Goal: Task Accomplishment & Management: Use online tool/utility

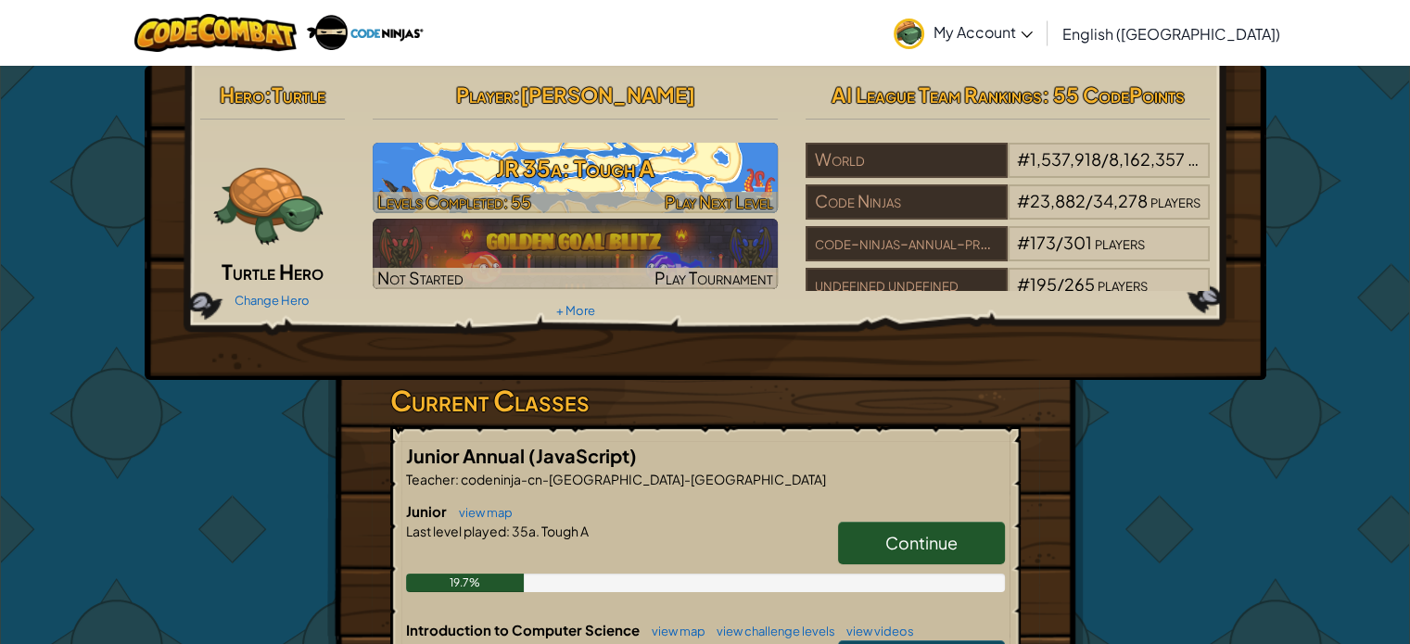
click at [645, 188] on img at bounding box center [575, 178] width 405 height 70
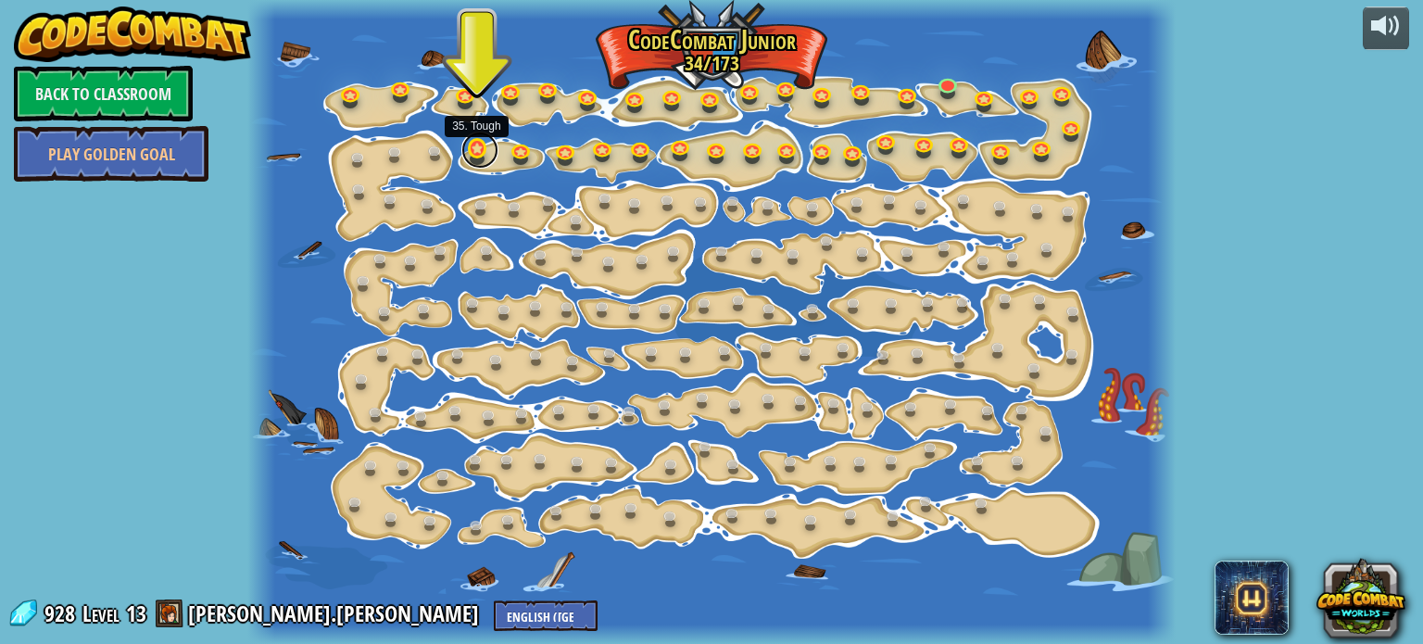
click at [467, 156] on link at bounding box center [480, 150] width 37 height 37
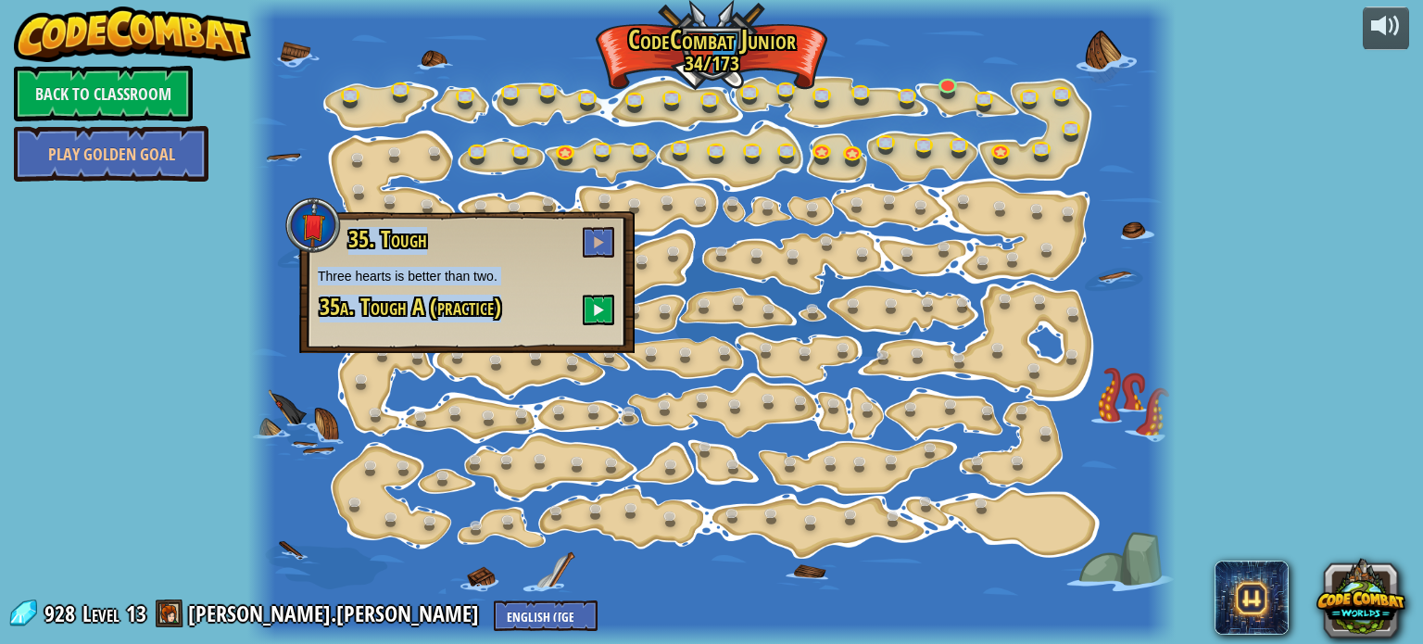
drag, startPoint x: 622, startPoint y: 320, endPoint x: 860, endPoint y: 280, distance: 241.5
click at [770, 285] on div "15. Step Change Change step arguments. Play 11. Go Smart Now we're really walki…" at bounding box center [711, 322] width 929 height 644
click at [595, 236] on span at bounding box center [598, 241] width 13 height 13
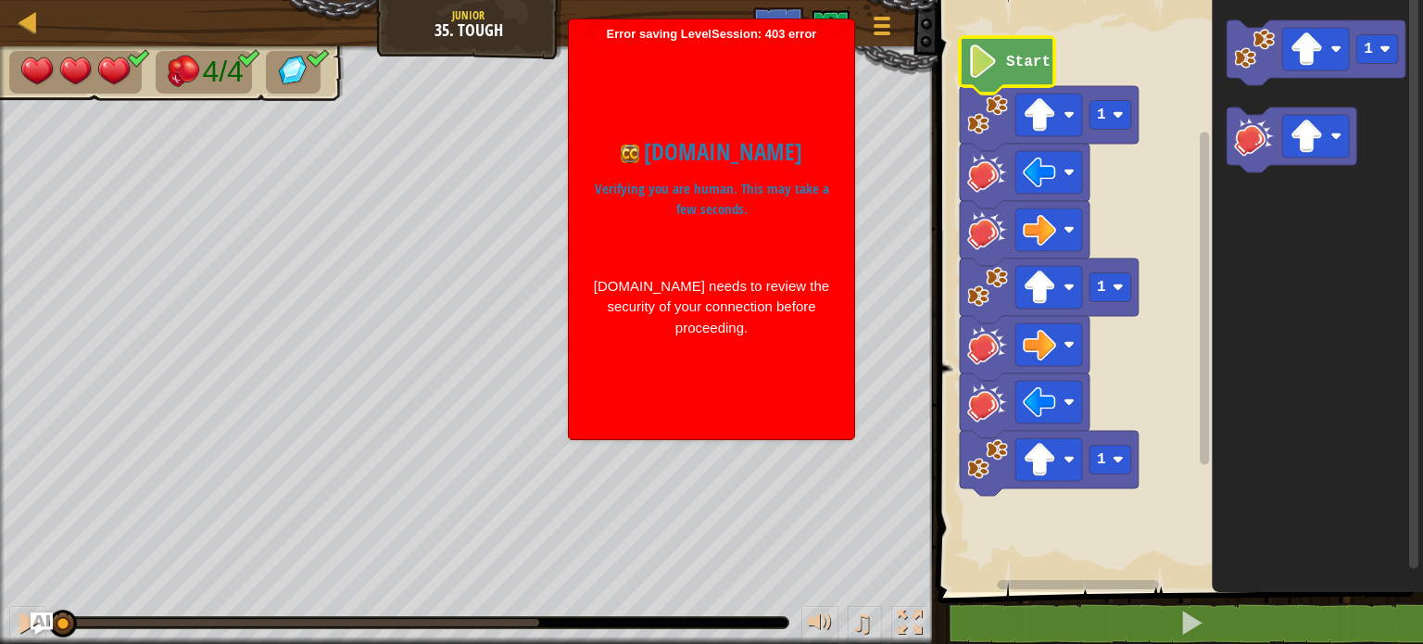
click at [1002, 57] on icon "Blockly Workspace" at bounding box center [1007, 65] width 95 height 57
click at [1003, 57] on icon "Blockly Workspace" at bounding box center [1007, 65] width 95 height 57
click at [993, 51] on image "Blockly Workspace" at bounding box center [984, 60] width 32 height 33
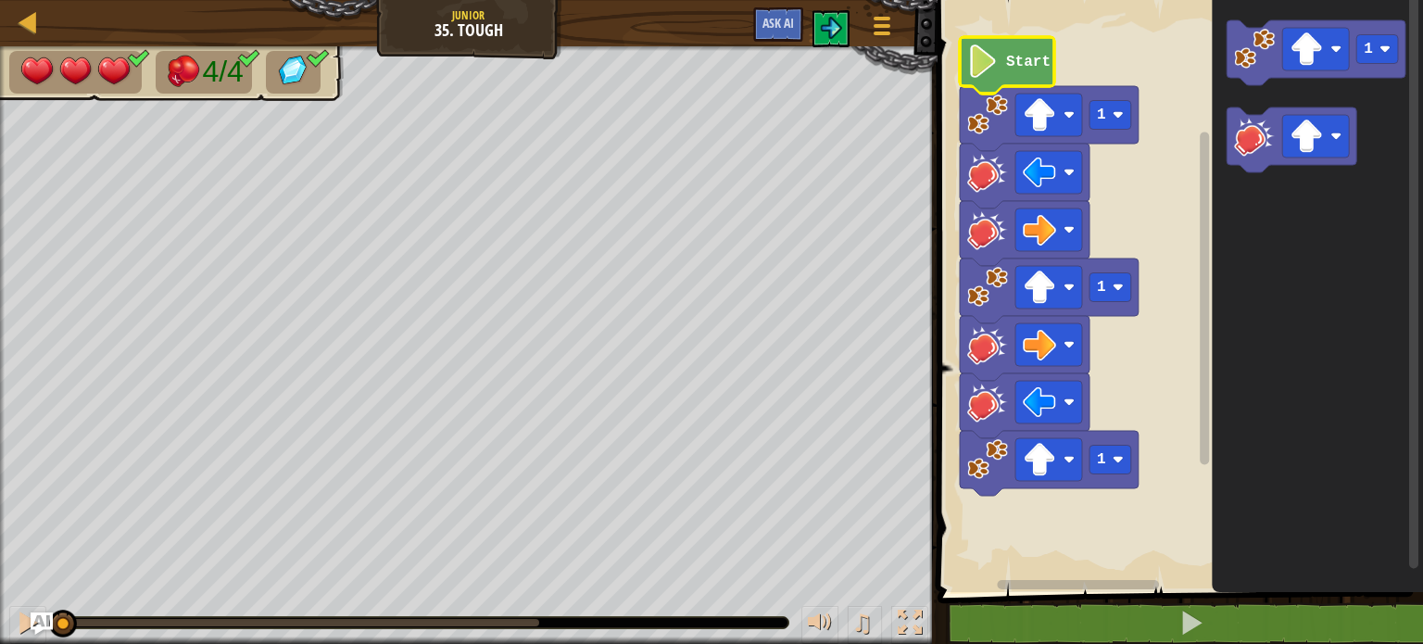
click at [1012, 54] on text "Start" at bounding box center [1028, 62] width 44 height 17
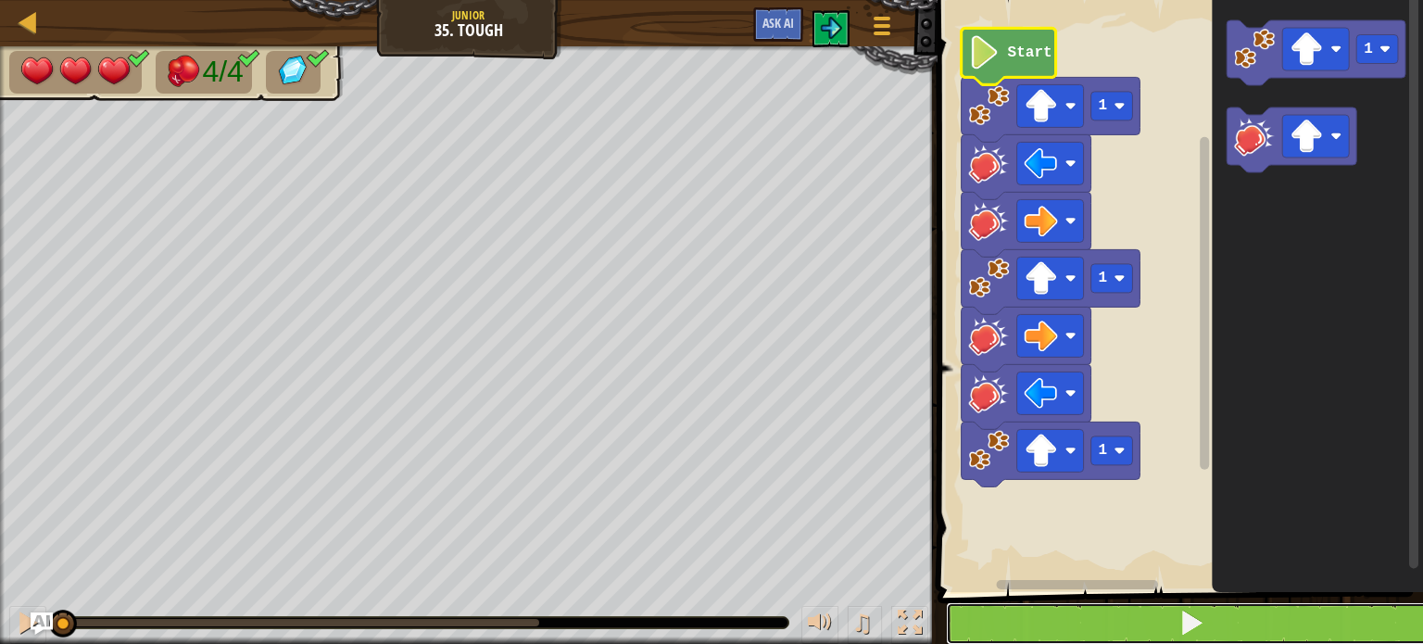
click at [1068, 614] on button at bounding box center [1191, 623] width 491 height 43
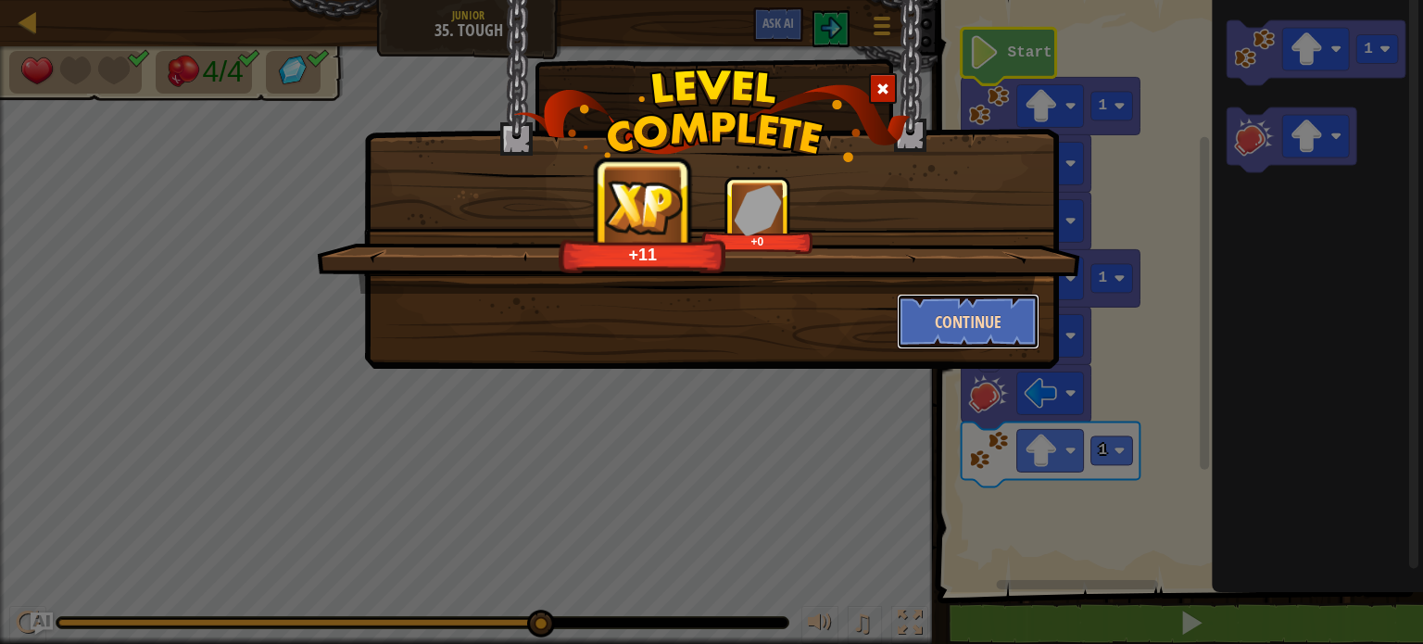
click at [949, 297] on button "Continue" at bounding box center [969, 322] width 144 height 56
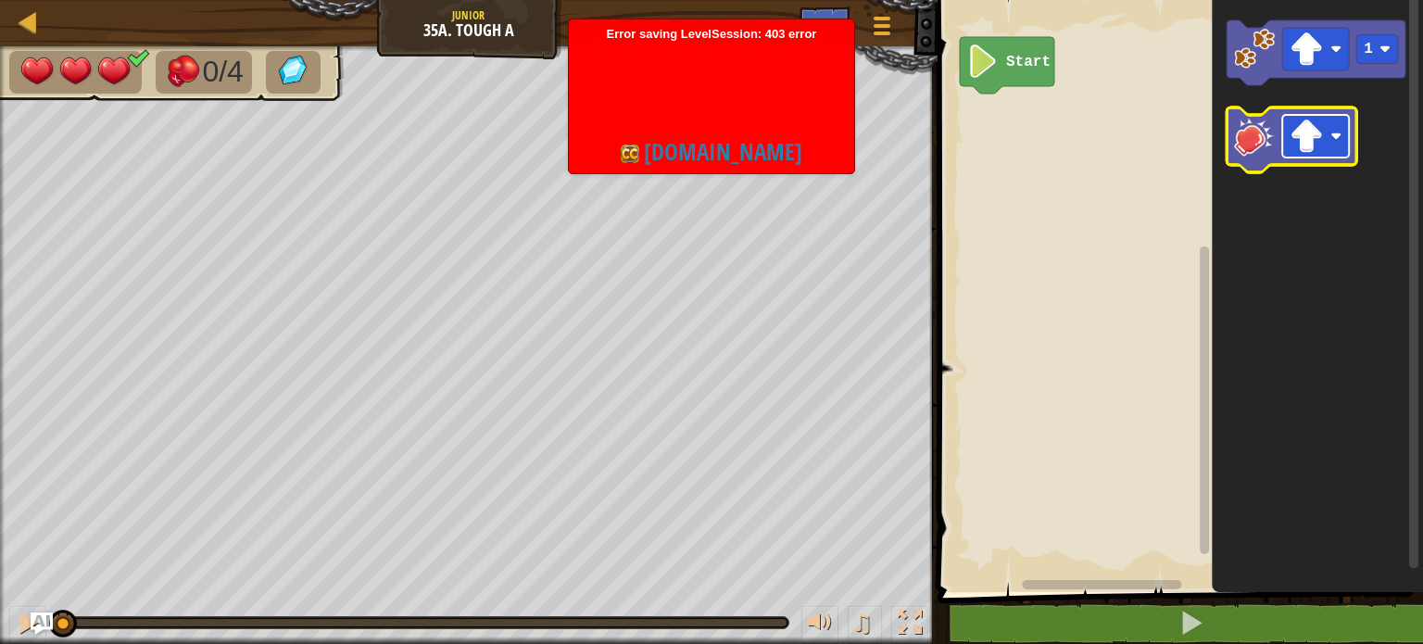
click at [1330, 149] on rect "Blockly Workspace" at bounding box center [1316, 136] width 67 height 43
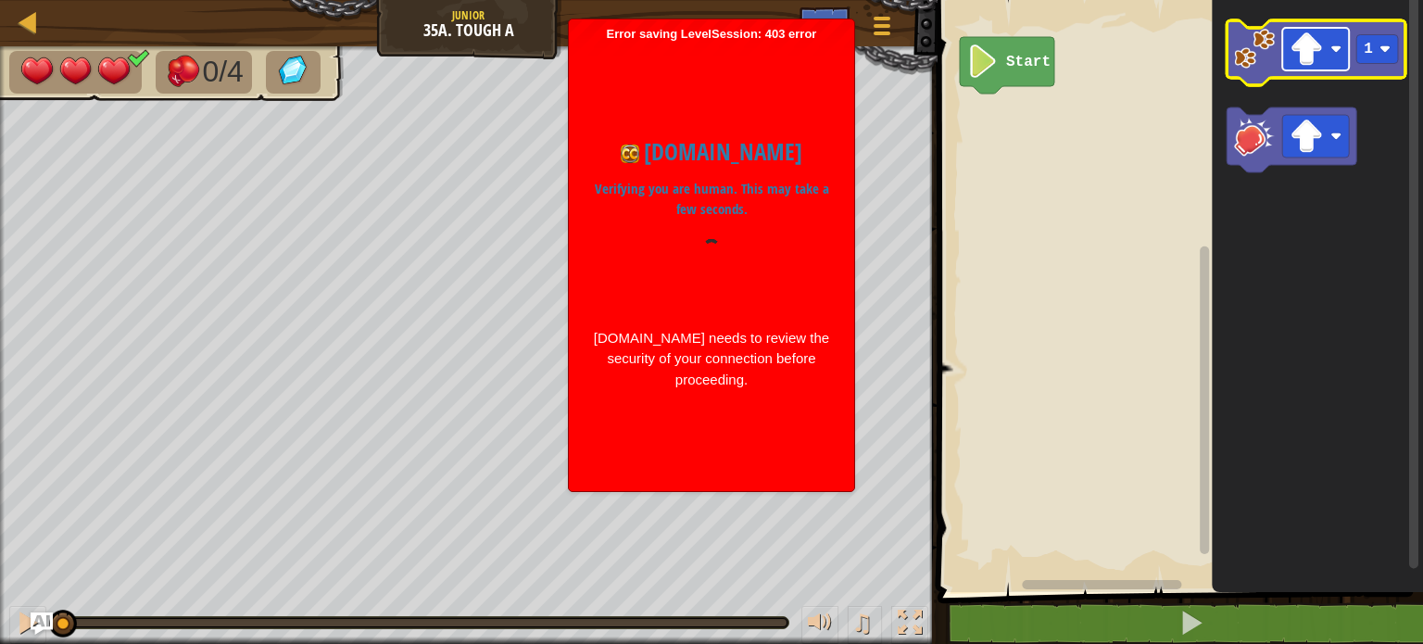
click at [1330, 55] on rect "Blockly Workspace" at bounding box center [1316, 49] width 67 height 43
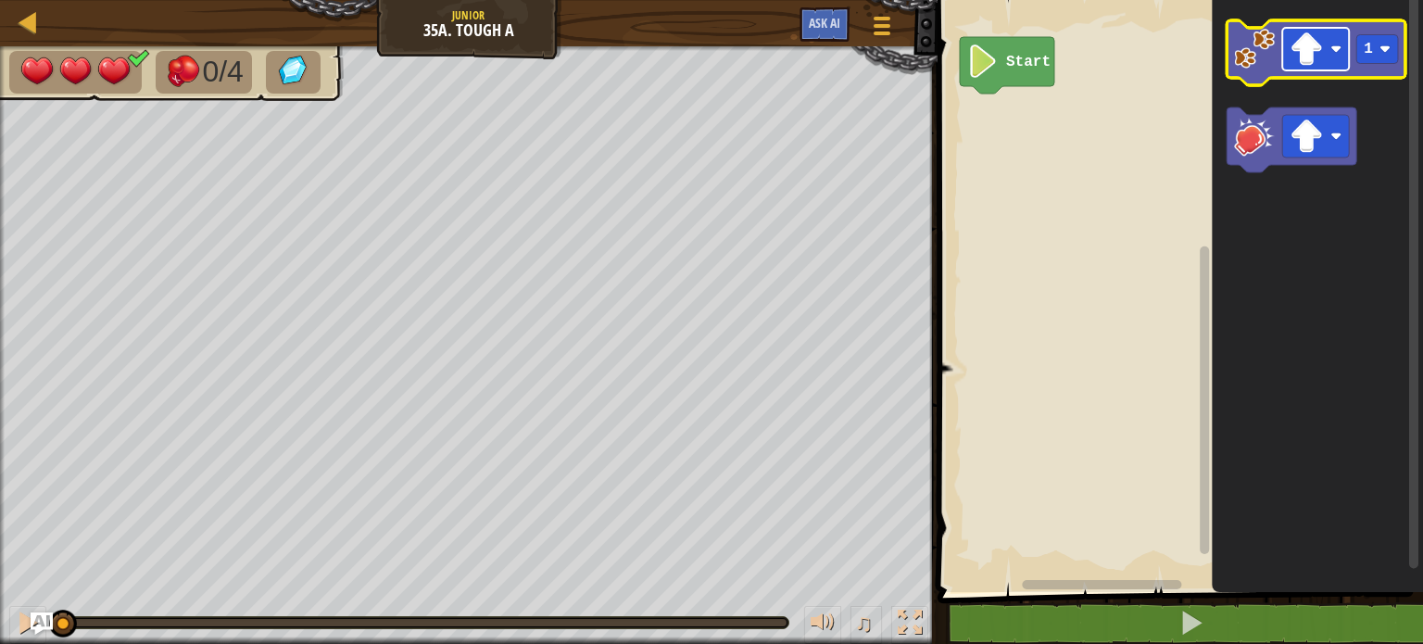
click at [1332, 55] on rect "Blockly Workspace" at bounding box center [1316, 49] width 67 height 43
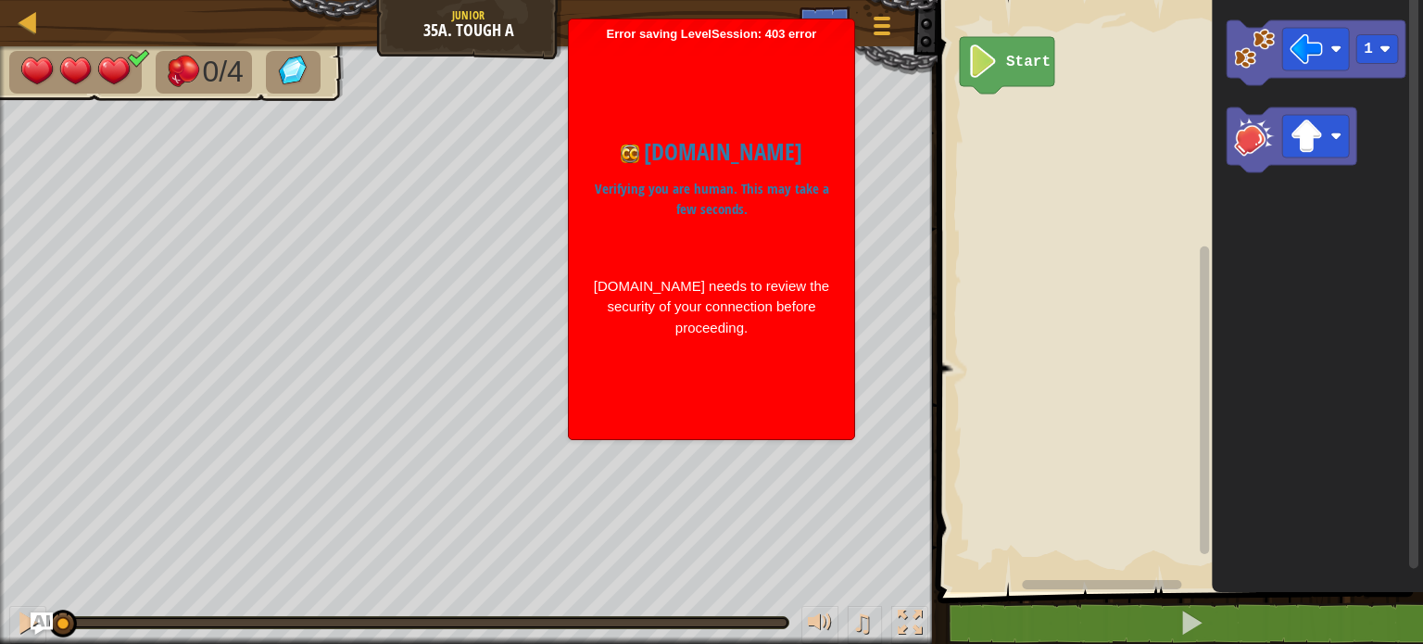
drag, startPoint x: 816, startPoint y: 150, endPoint x: 836, endPoint y: 65, distance: 87.7
click at [836, 65] on div "codecombat.com Verifying you are human. This may take a few seconds. codecombat…" at bounding box center [711, 236] width 267 height 389
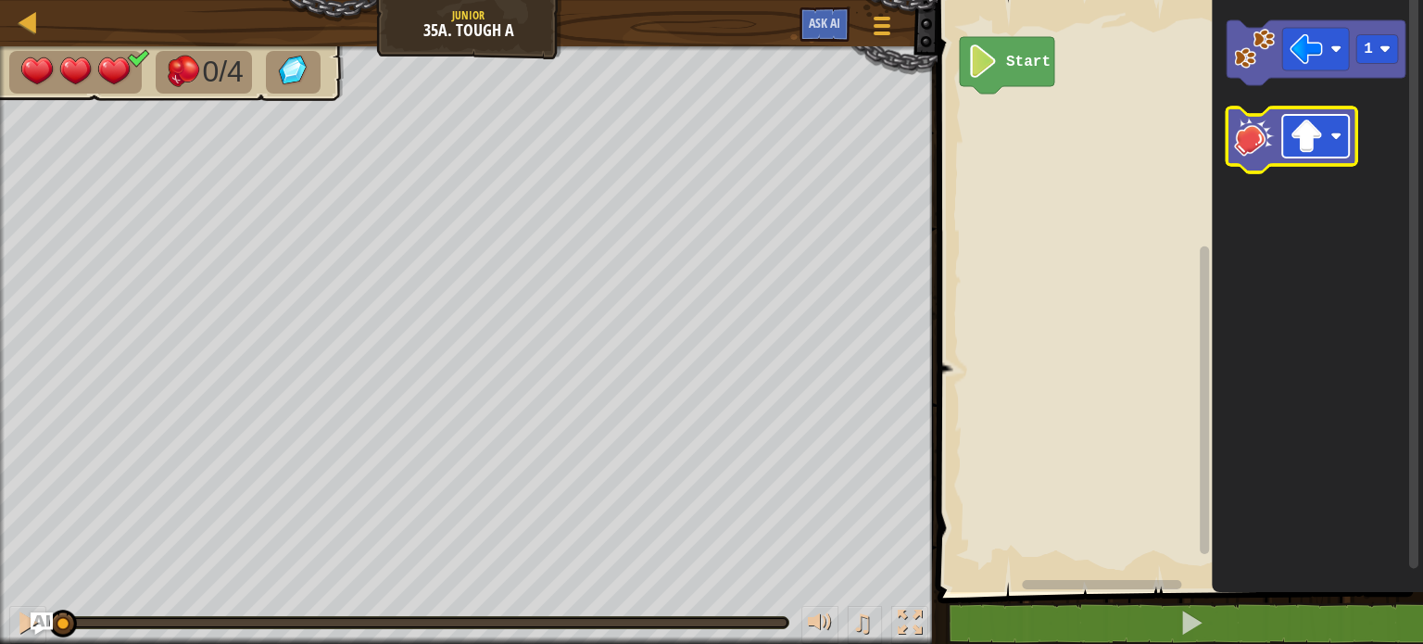
click at [1322, 137] on image "Blockly Workspace" at bounding box center [1306, 136] width 33 height 33
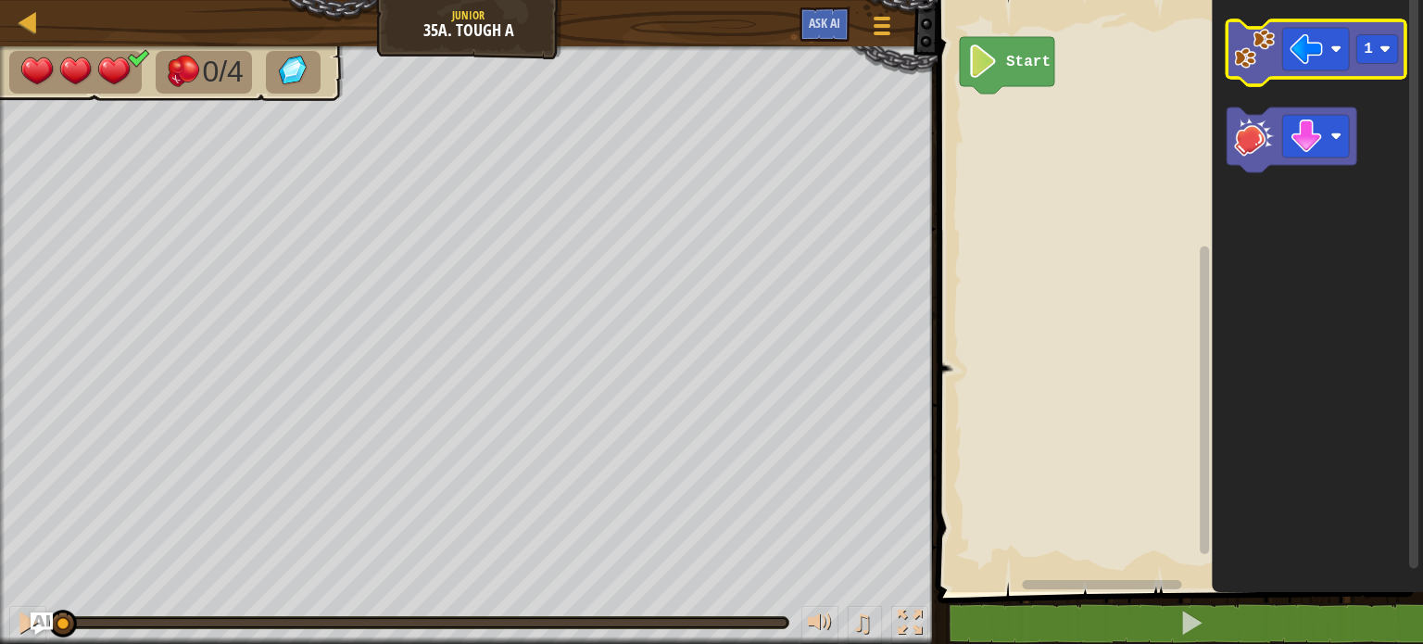
click at [1258, 40] on image "Blockly Workspace" at bounding box center [1254, 49] width 41 height 41
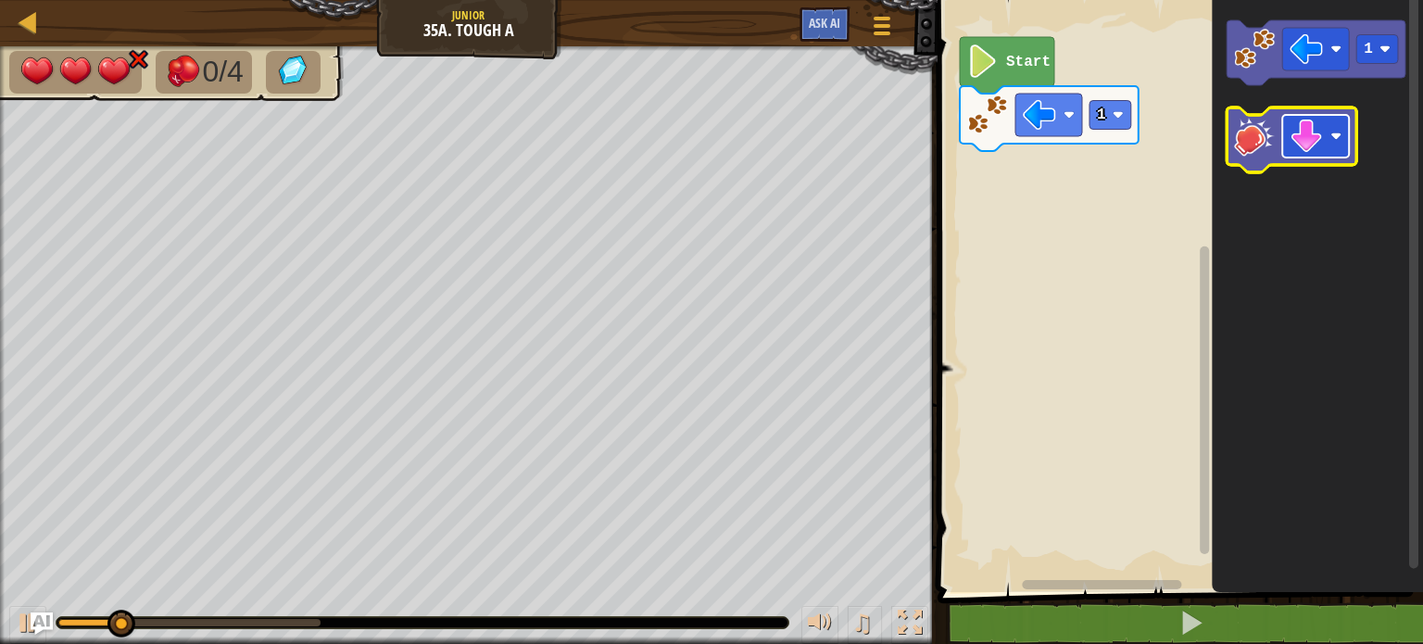
click at [1297, 144] on image "Blockly Workspace" at bounding box center [1306, 136] width 33 height 33
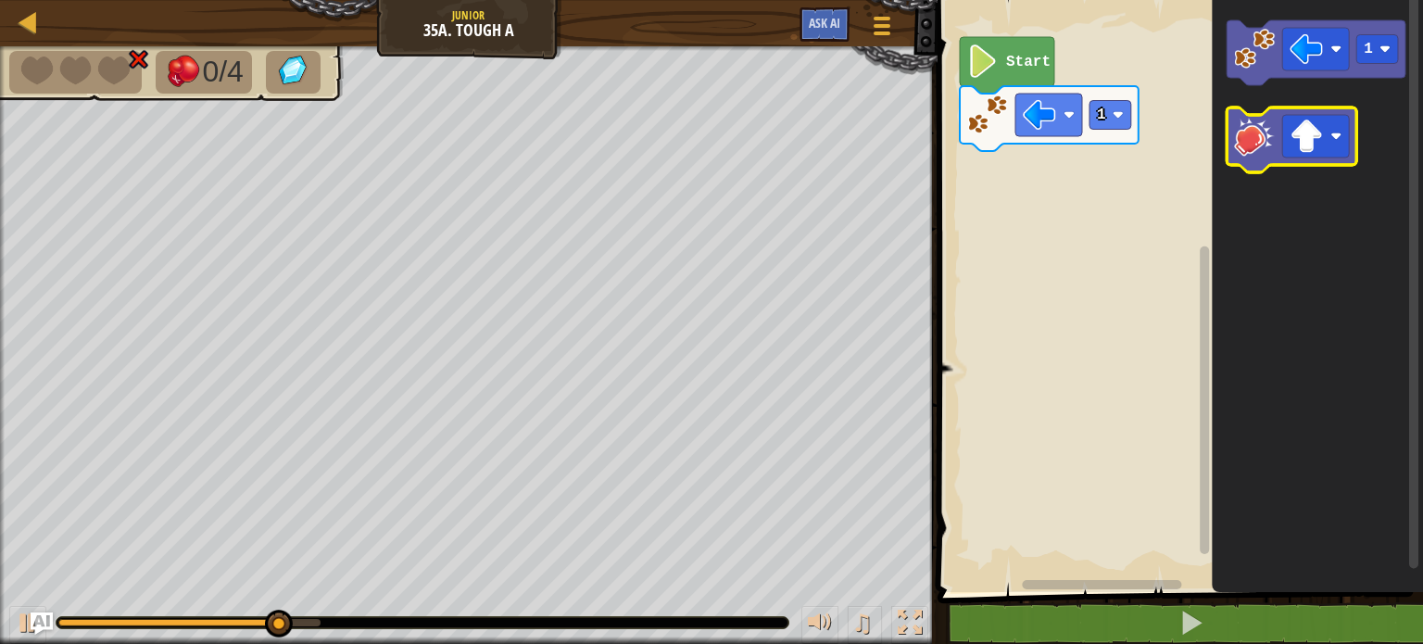
click at [1281, 146] on icon "Blockly Workspace" at bounding box center [1292, 140] width 130 height 65
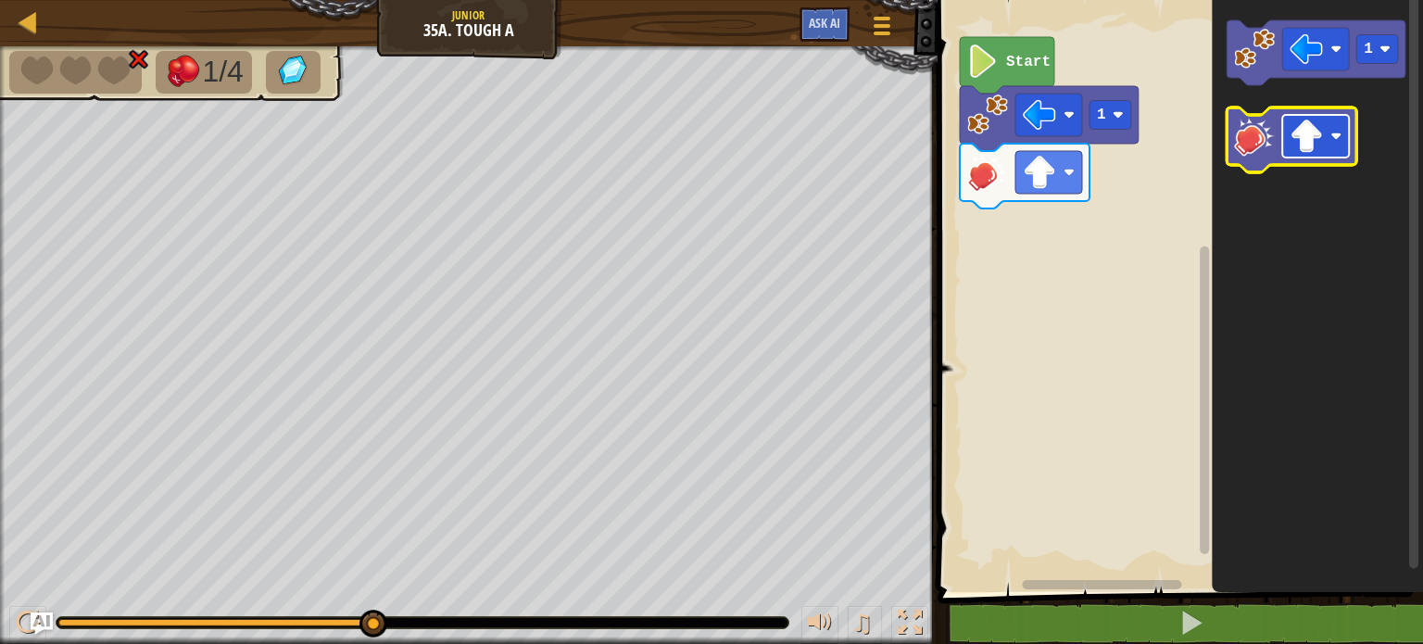
click at [1302, 139] on image "Blockly Workspace" at bounding box center [1306, 136] width 33 height 33
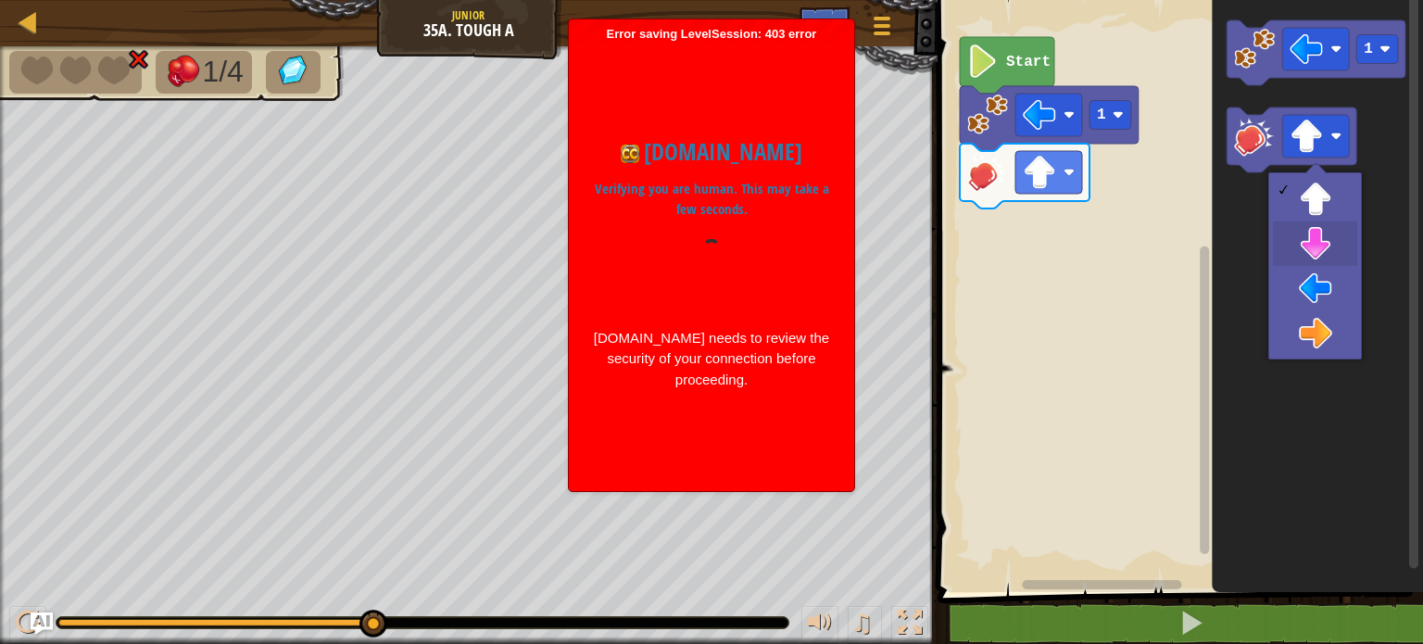
drag, startPoint x: 1284, startPoint y: 247, endPoint x: 1279, endPoint y: 221, distance: 26.5
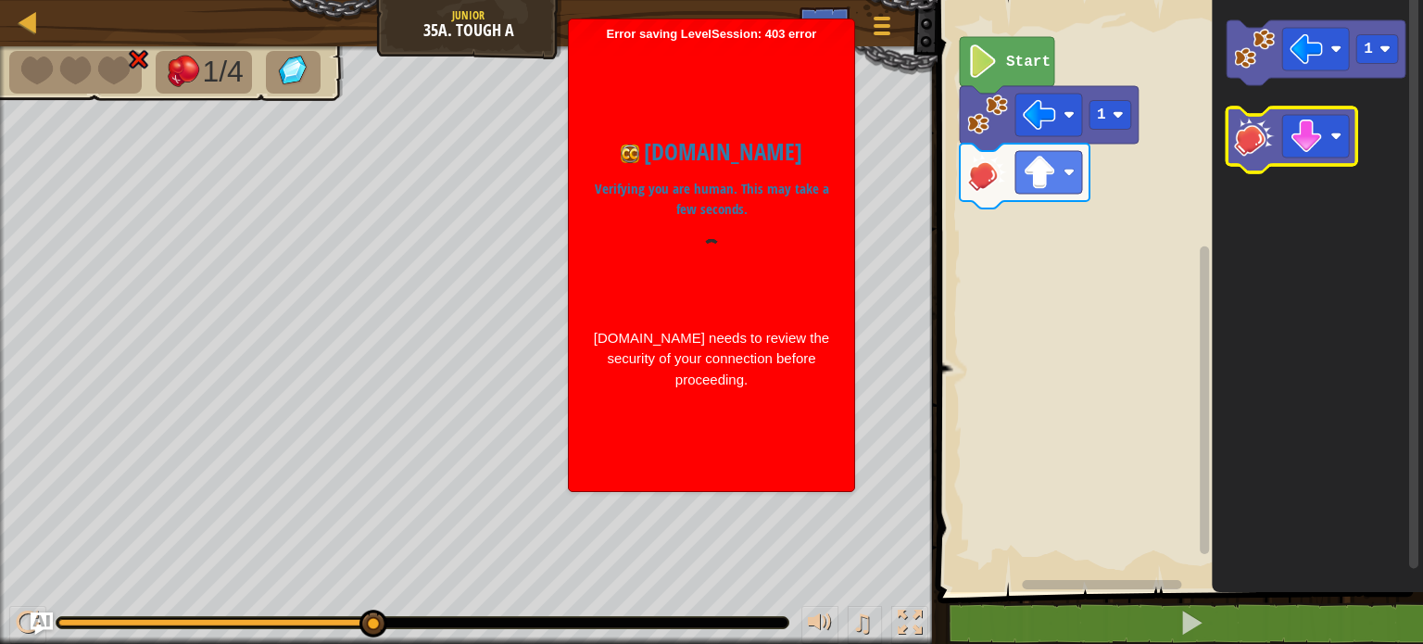
click at [1260, 153] on image "Blockly Workspace" at bounding box center [1254, 136] width 41 height 41
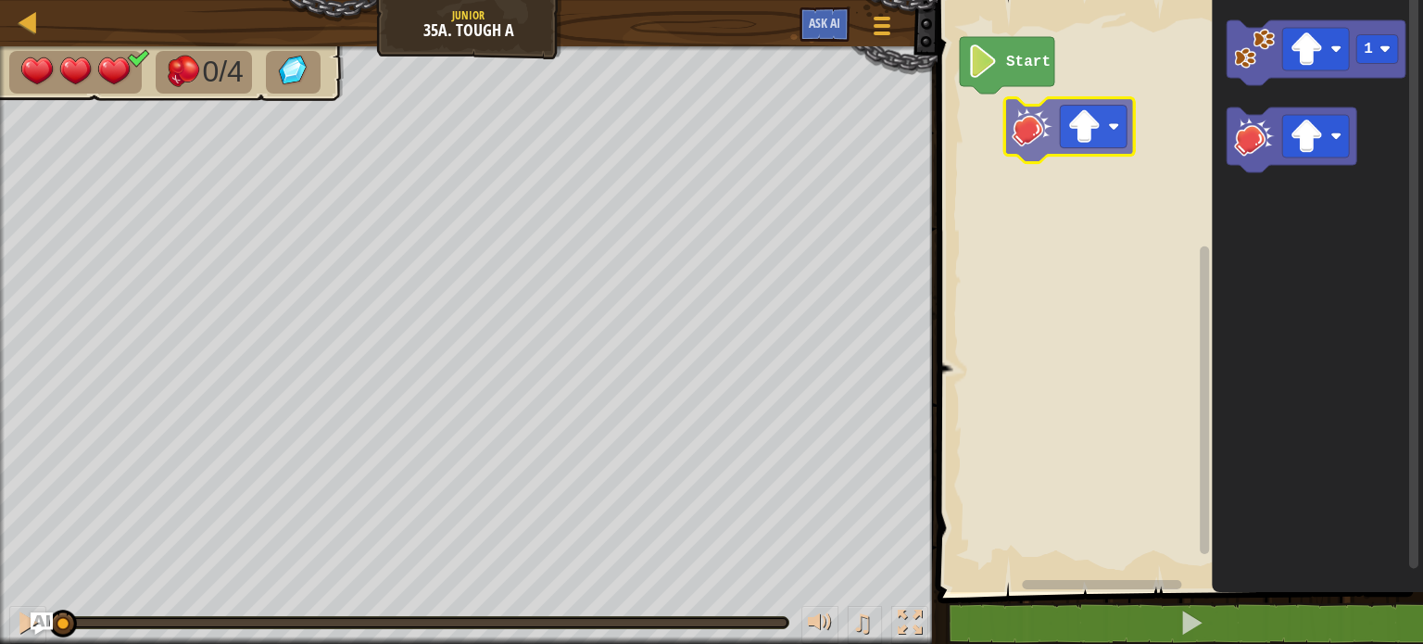
click at [1005, 128] on div "Start 1" at bounding box center [1177, 291] width 491 height 601
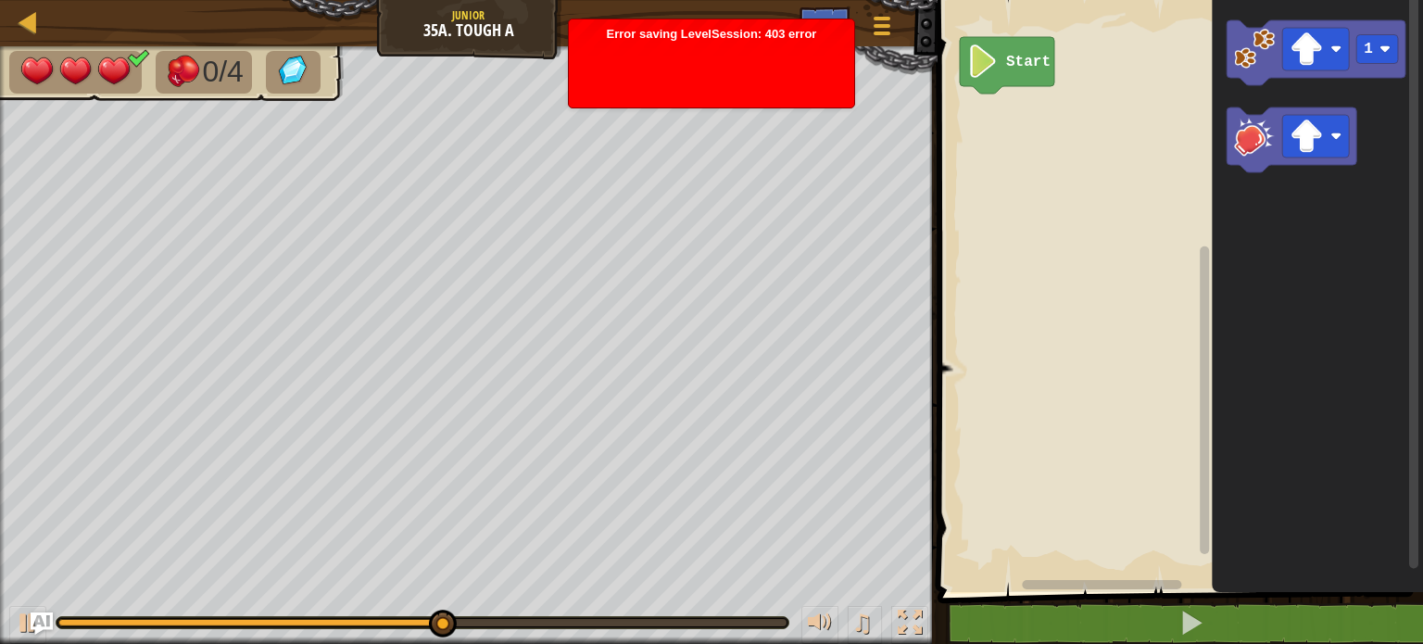
click at [1151, 596] on span at bounding box center [1182, 270] width 500 height 667
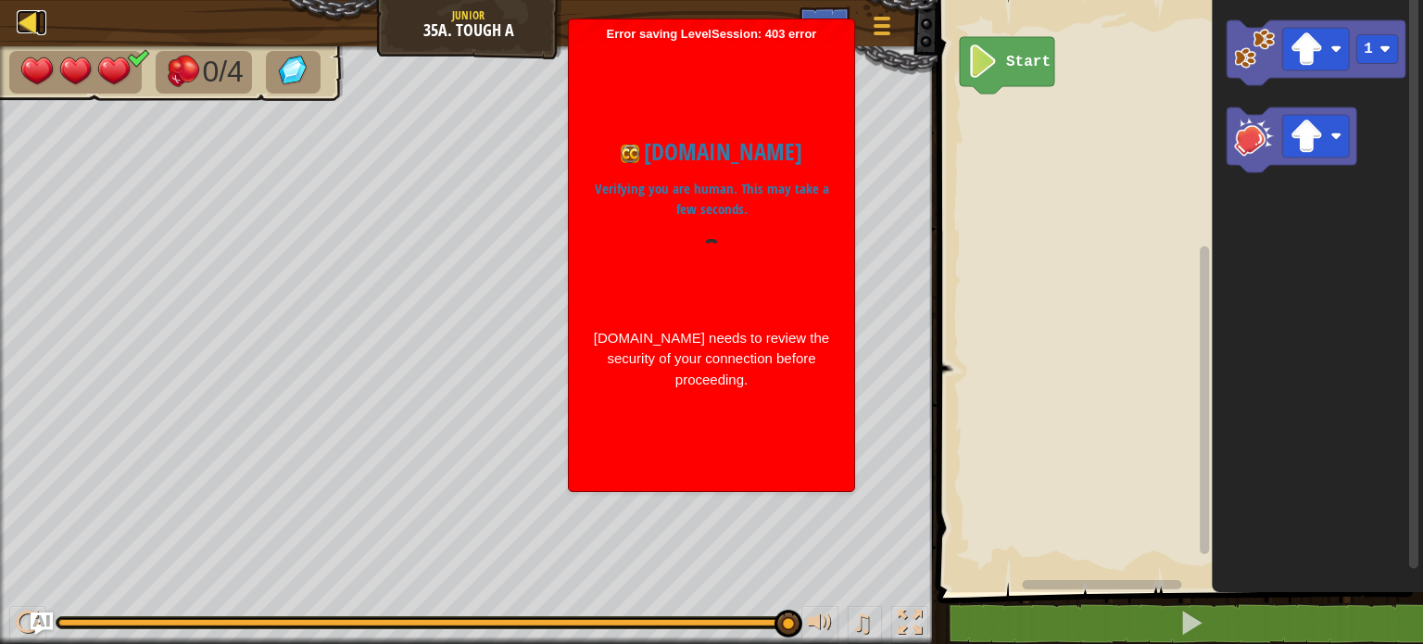
click at [33, 14] on div at bounding box center [28, 21] width 23 height 23
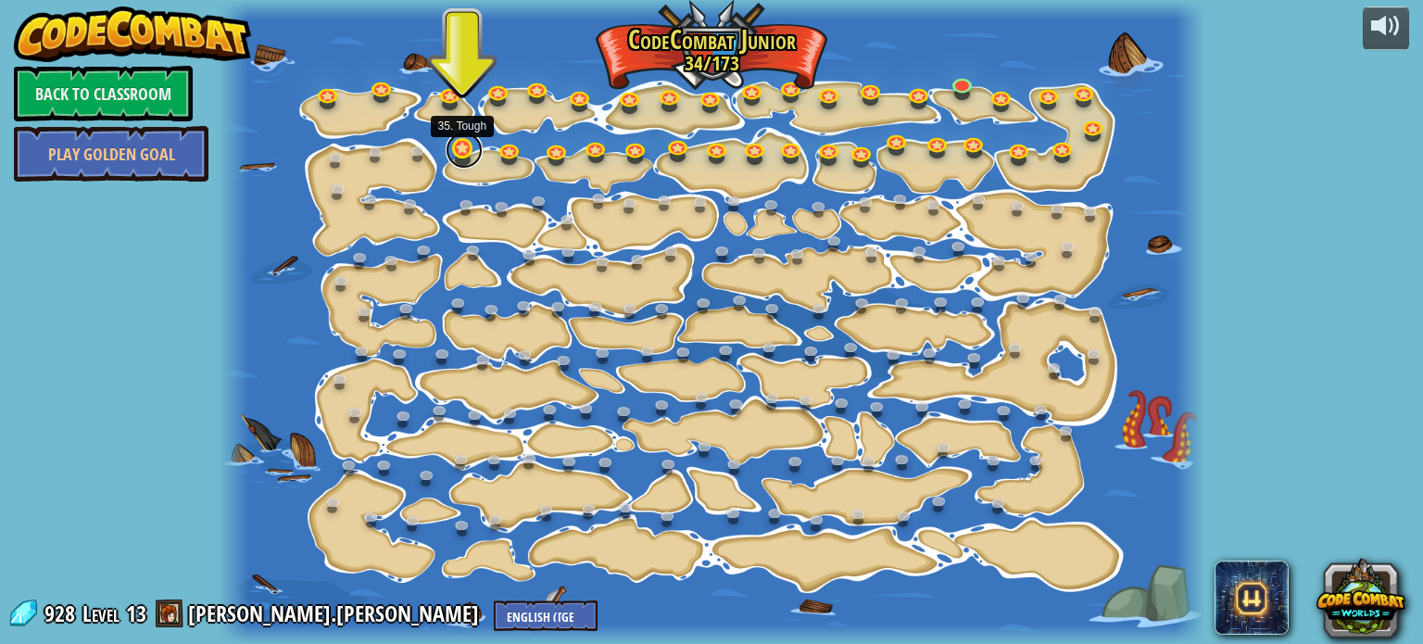
click at [461, 147] on link at bounding box center [464, 150] width 37 height 37
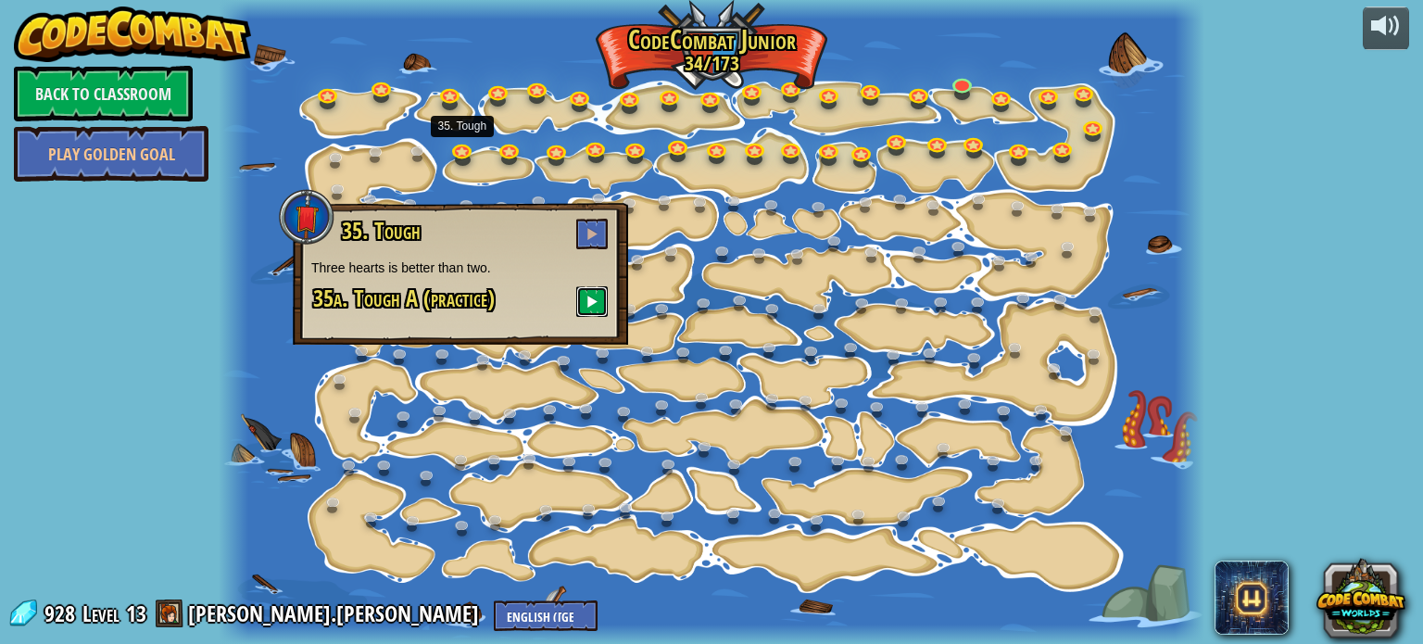
click at [589, 307] on span at bounding box center [592, 301] width 13 height 13
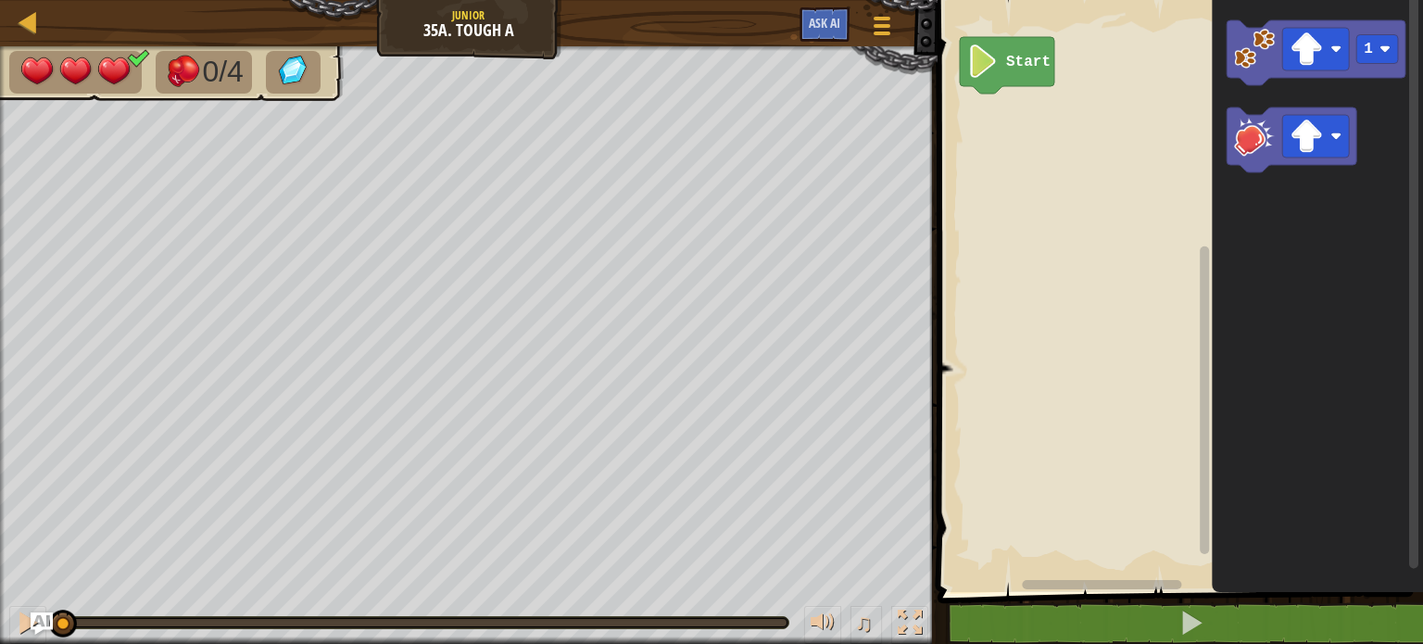
click at [987, 323] on rect "Blockly Workspace" at bounding box center [1177, 291] width 491 height 601
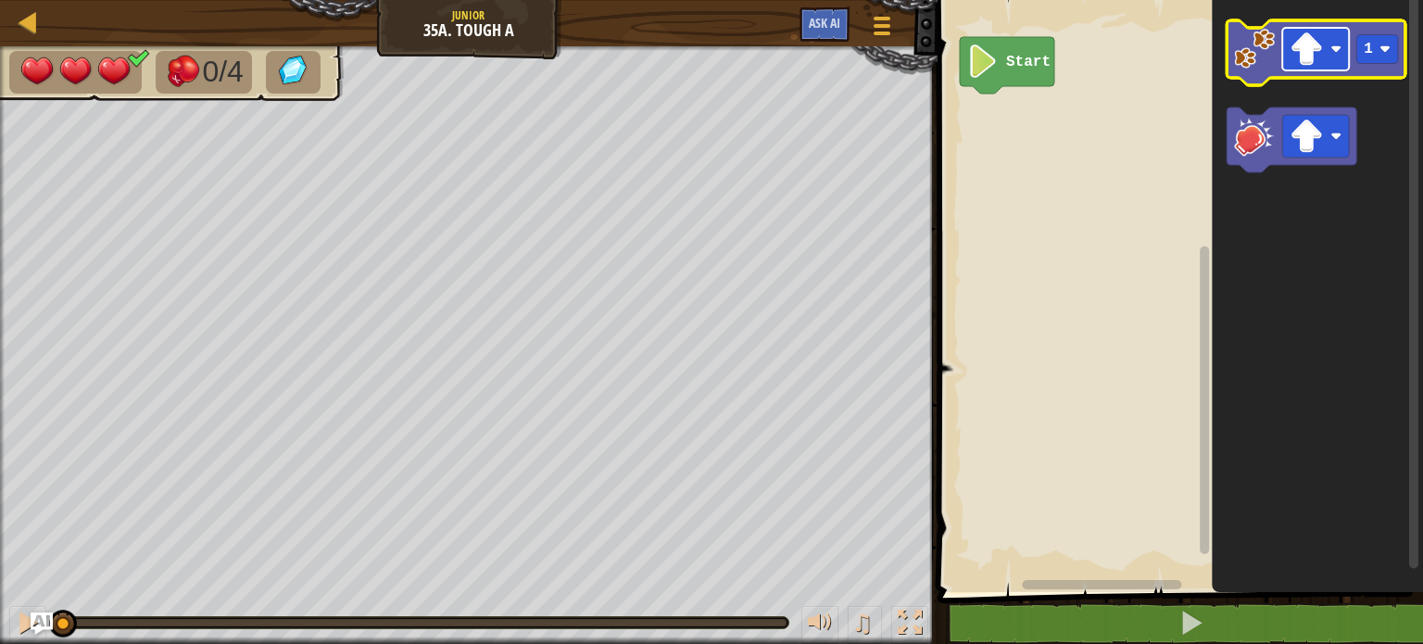
click at [1314, 47] on image "Blockly Workspace" at bounding box center [1306, 48] width 33 height 33
click at [1316, 52] on image "Blockly Workspace" at bounding box center [1306, 48] width 33 height 33
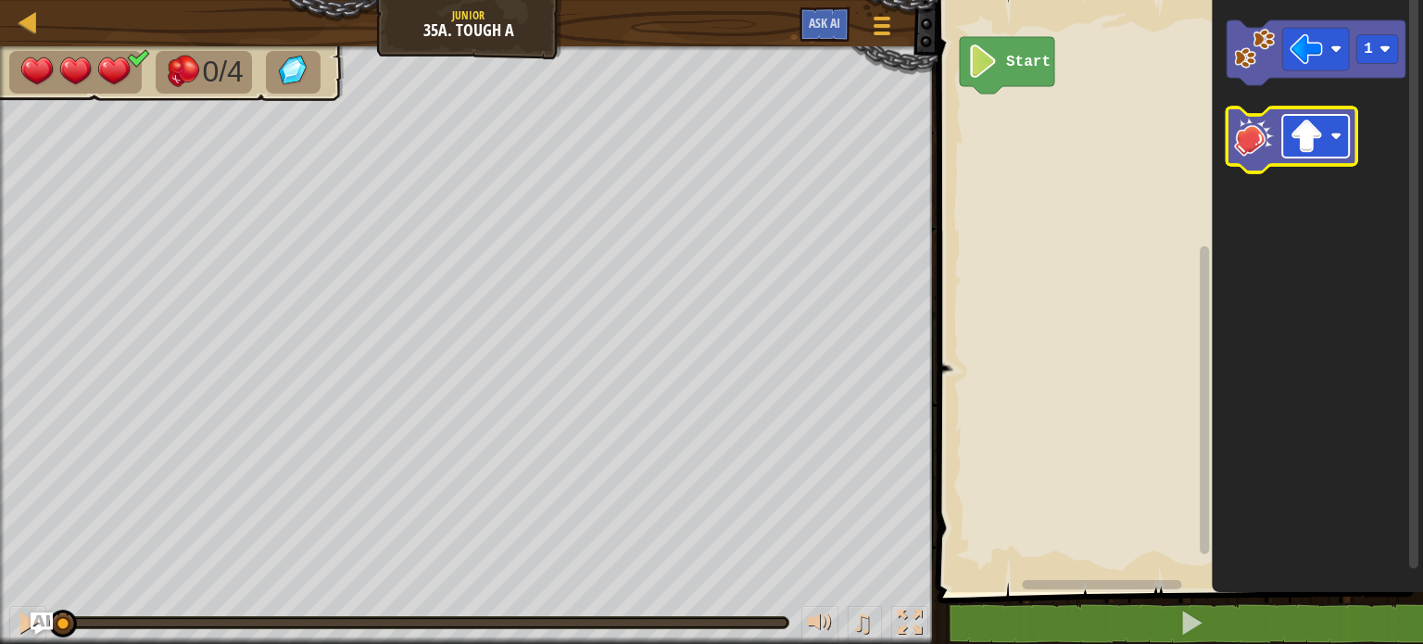
click at [1311, 133] on image "Blockly Workspace" at bounding box center [1306, 136] width 33 height 33
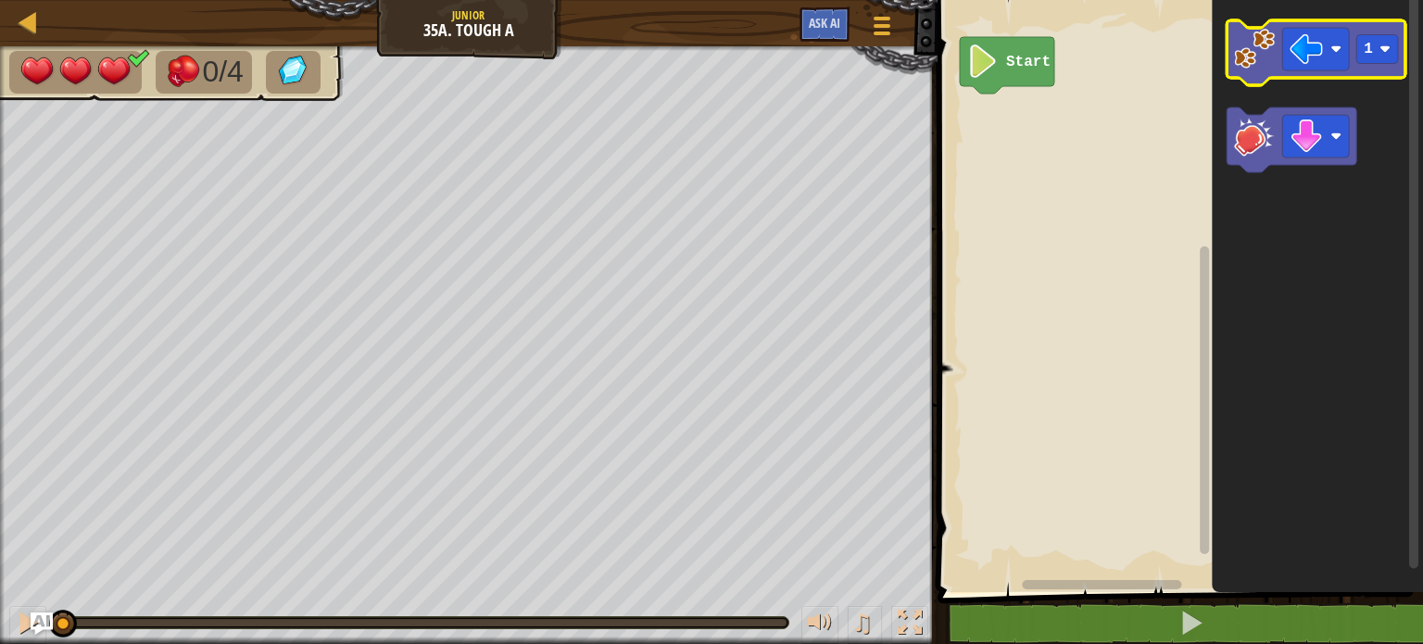
click at [1247, 59] on image "Blockly Workspace" at bounding box center [1254, 49] width 41 height 41
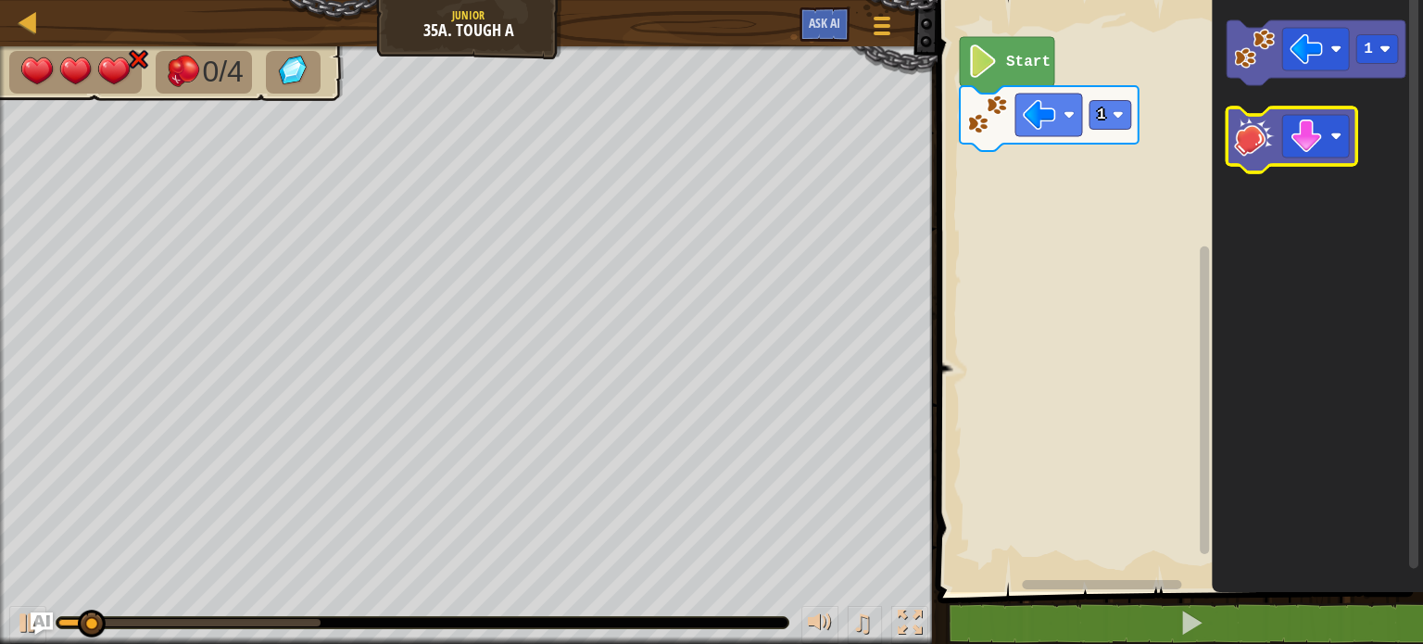
click at [1262, 148] on image "Blockly Workspace" at bounding box center [1254, 136] width 41 height 41
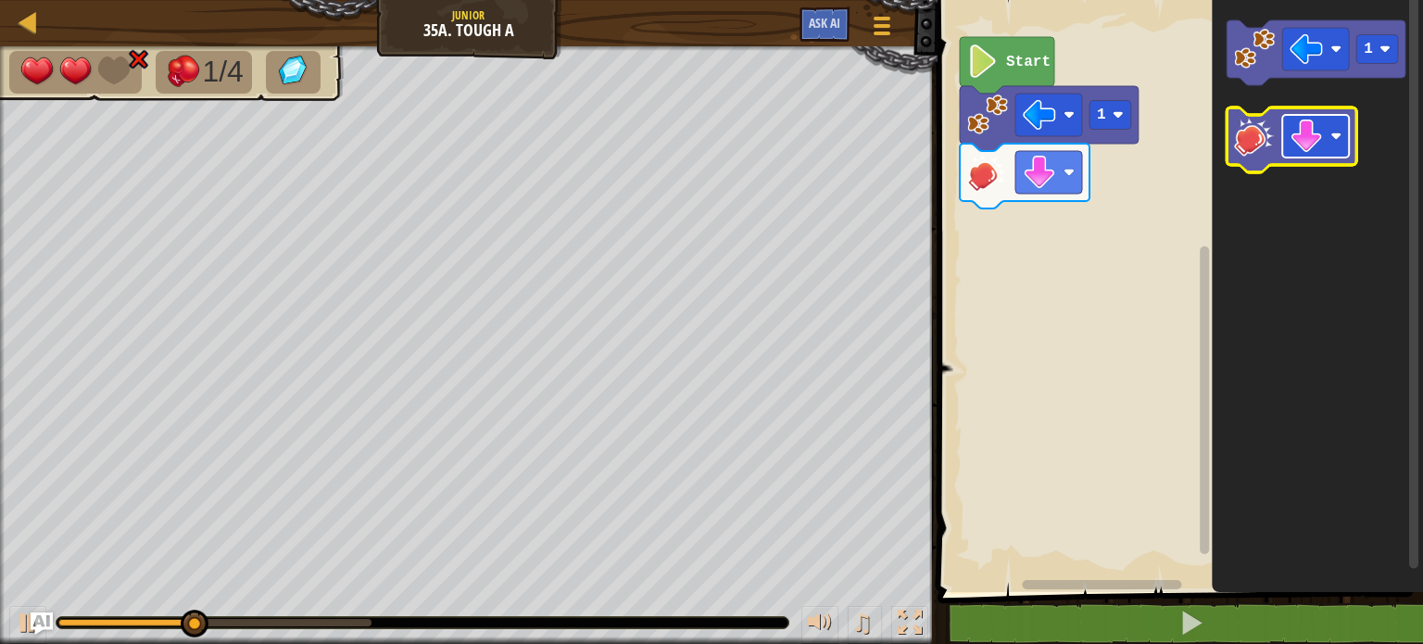
click at [1313, 151] on image "Blockly Workspace" at bounding box center [1306, 136] width 33 height 33
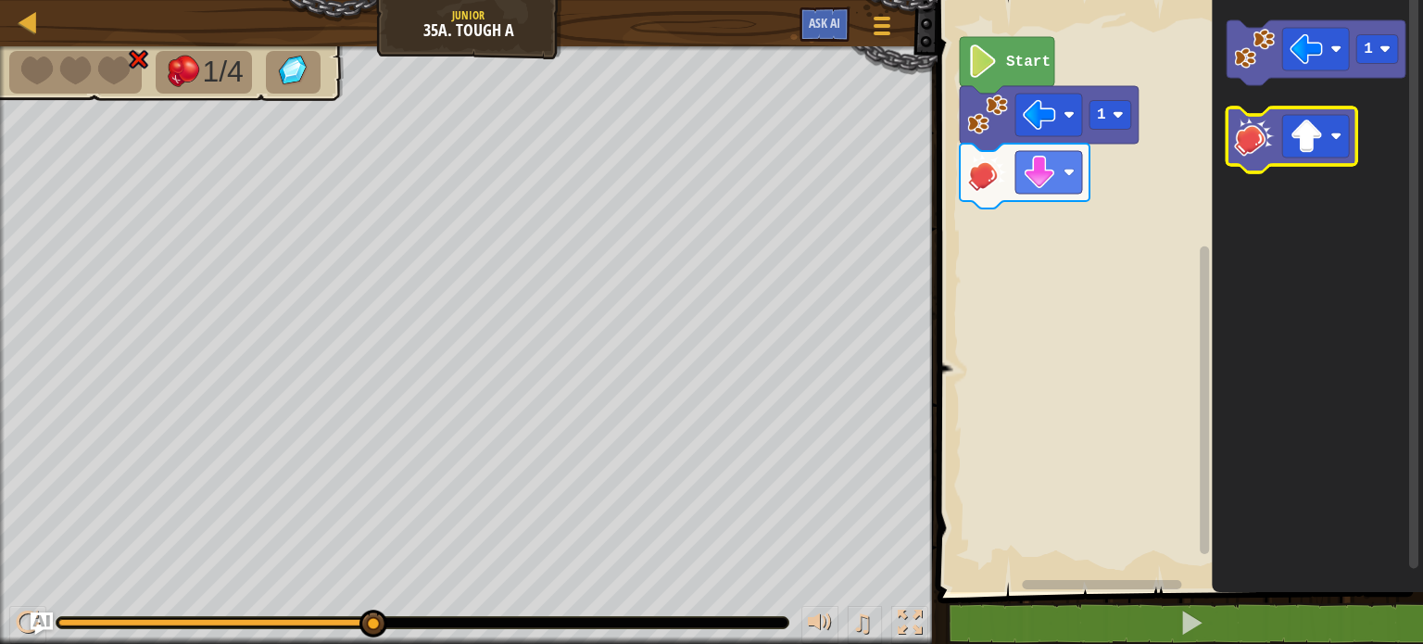
click at [1257, 156] on icon "Blockly Workspace" at bounding box center [1292, 140] width 130 height 65
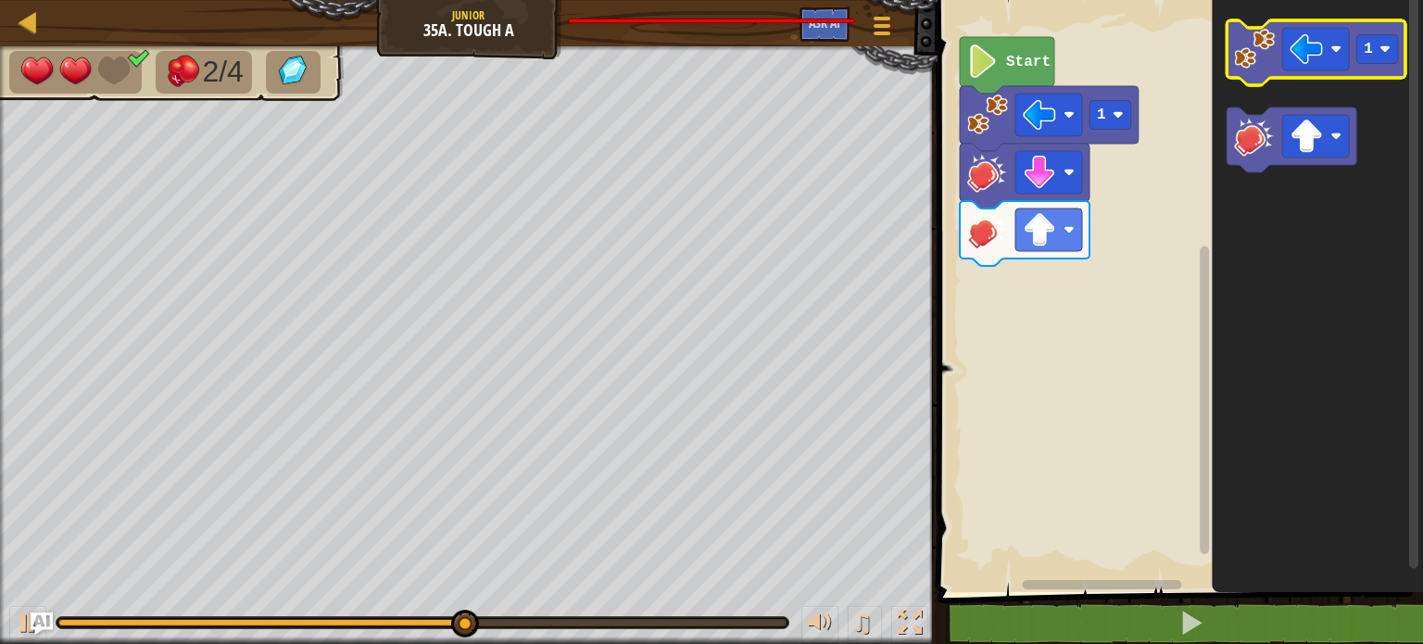
click at [1262, 55] on image "Blockly Workspace" at bounding box center [1254, 49] width 41 height 41
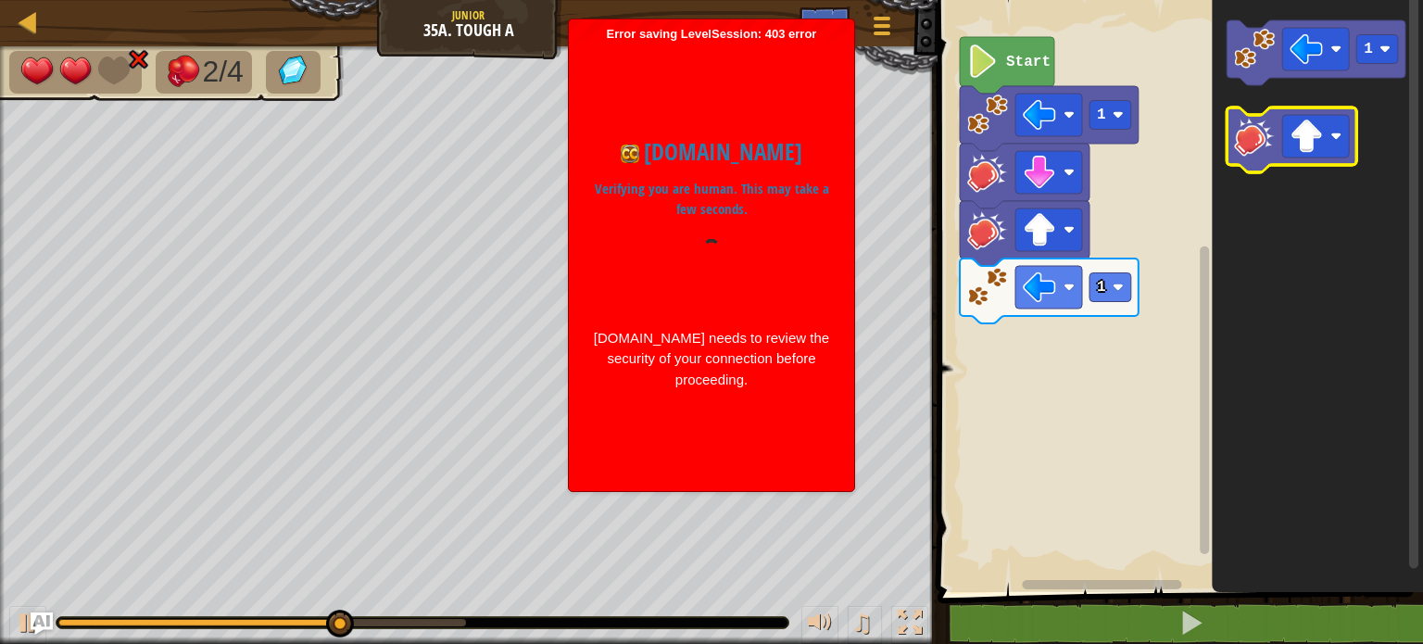
click at [1254, 142] on image "Blockly Workspace" at bounding box center [1254, 136] width 41 height 41
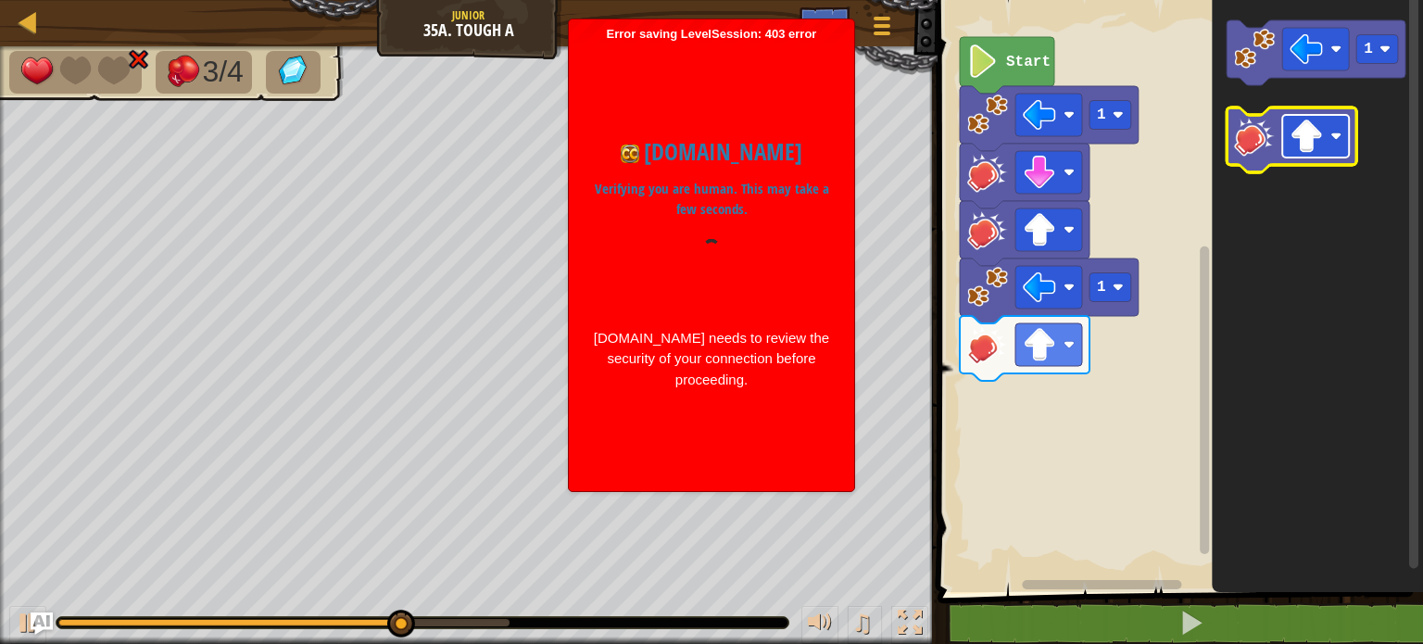
click at [1310, 136] on image "Blockly Workspace" at bounding box center [1306, 136] width 33 height 33
click at [1246, 153] on image "Blockly Workspace" at bounding box center [1254, 136] width 41 height 41
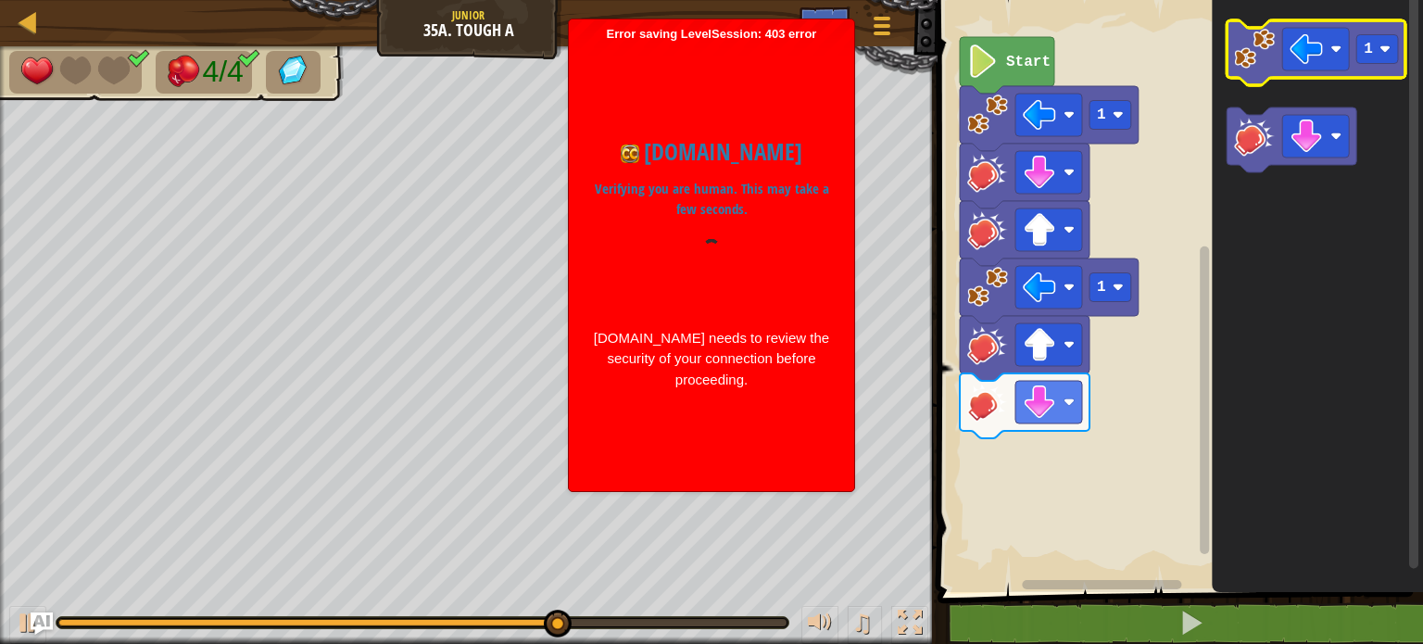
click at [1257, 71] on icon "Blockly Workspace" at bounding box center [1316, 52] width 179 height 65
